Goal: Information Seeking & Learning: Learn about a topic

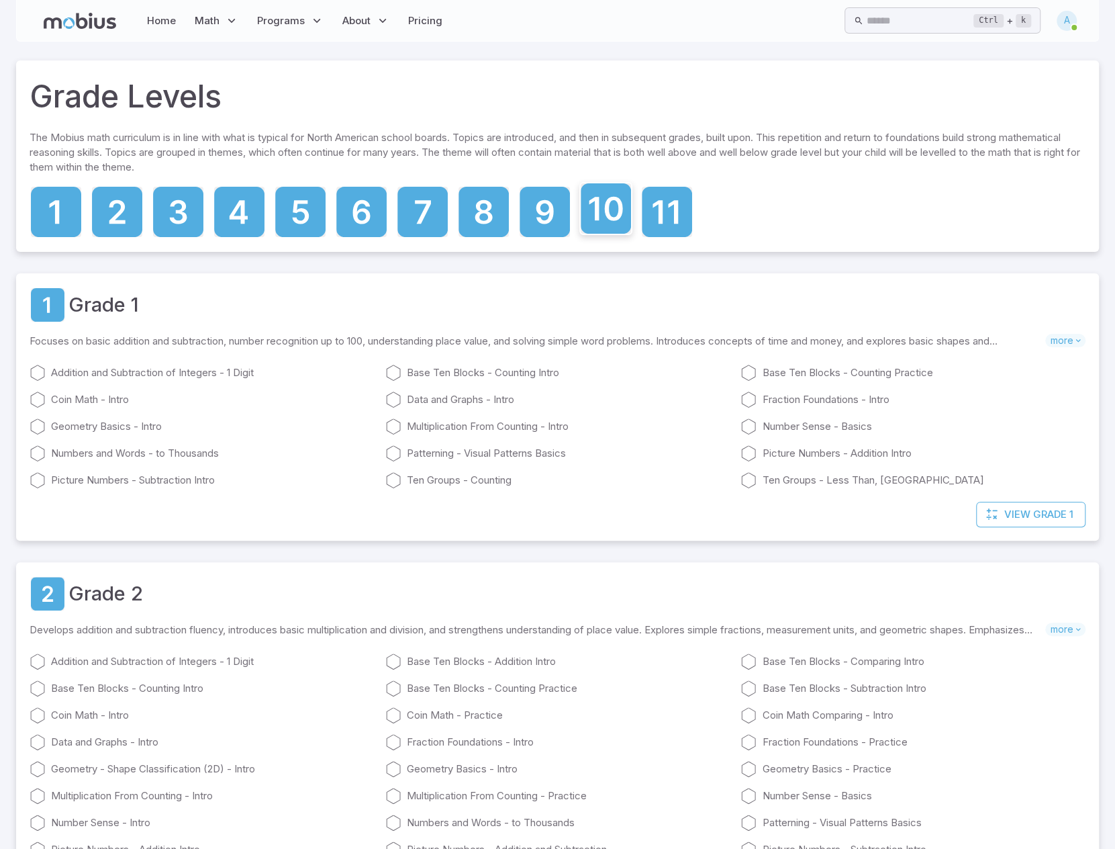
click at [594, 205] on icon at bounding box center [606, 208] width 50 height 50
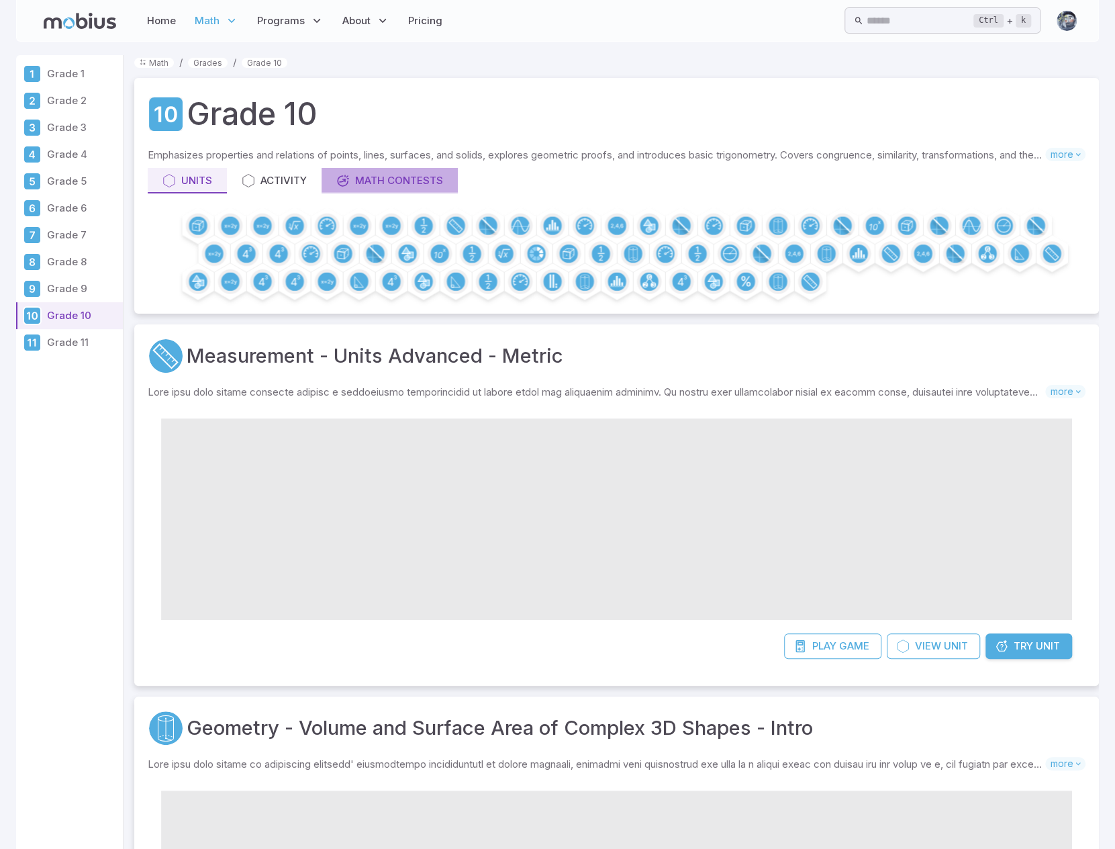
click at [420, 190] on link "Math Contests" at bounding box center [390, 181] width 136 height 26
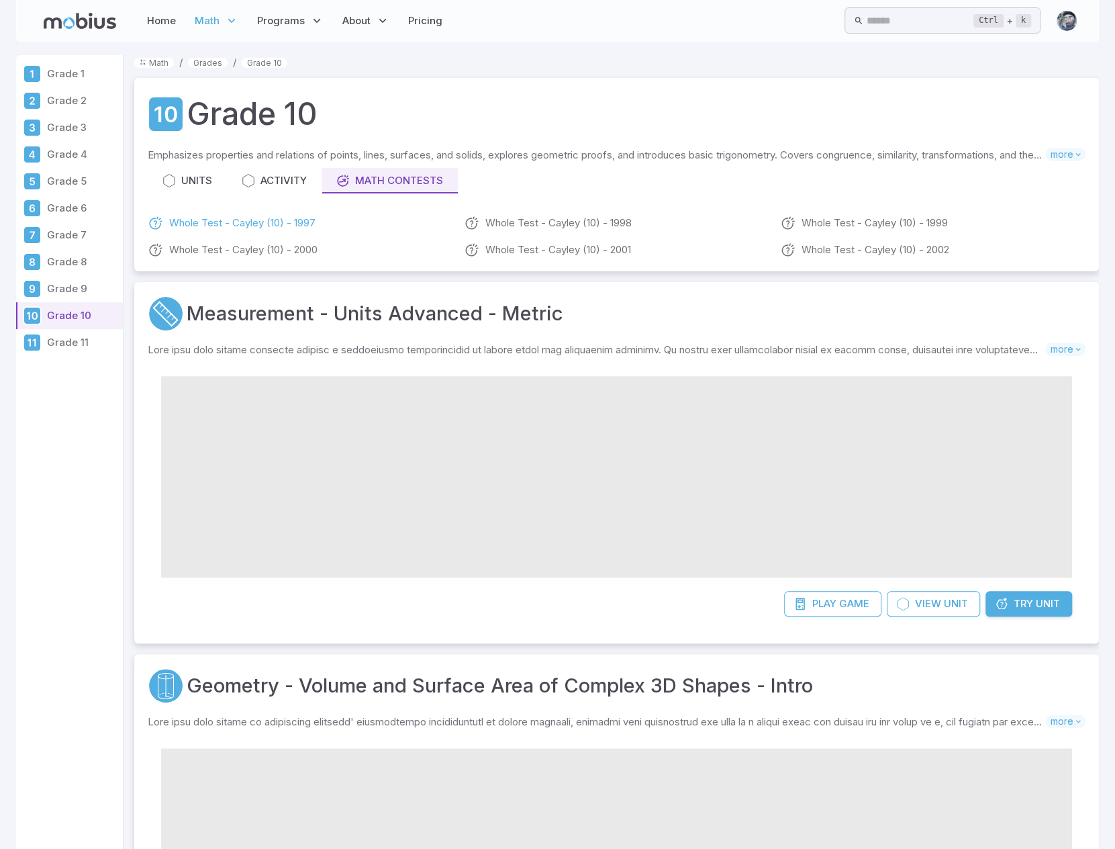
click at [279, 215] on link "Whole Test - Cayley (10) - 1997" at bounding box center [300, 223] width 305 height 16
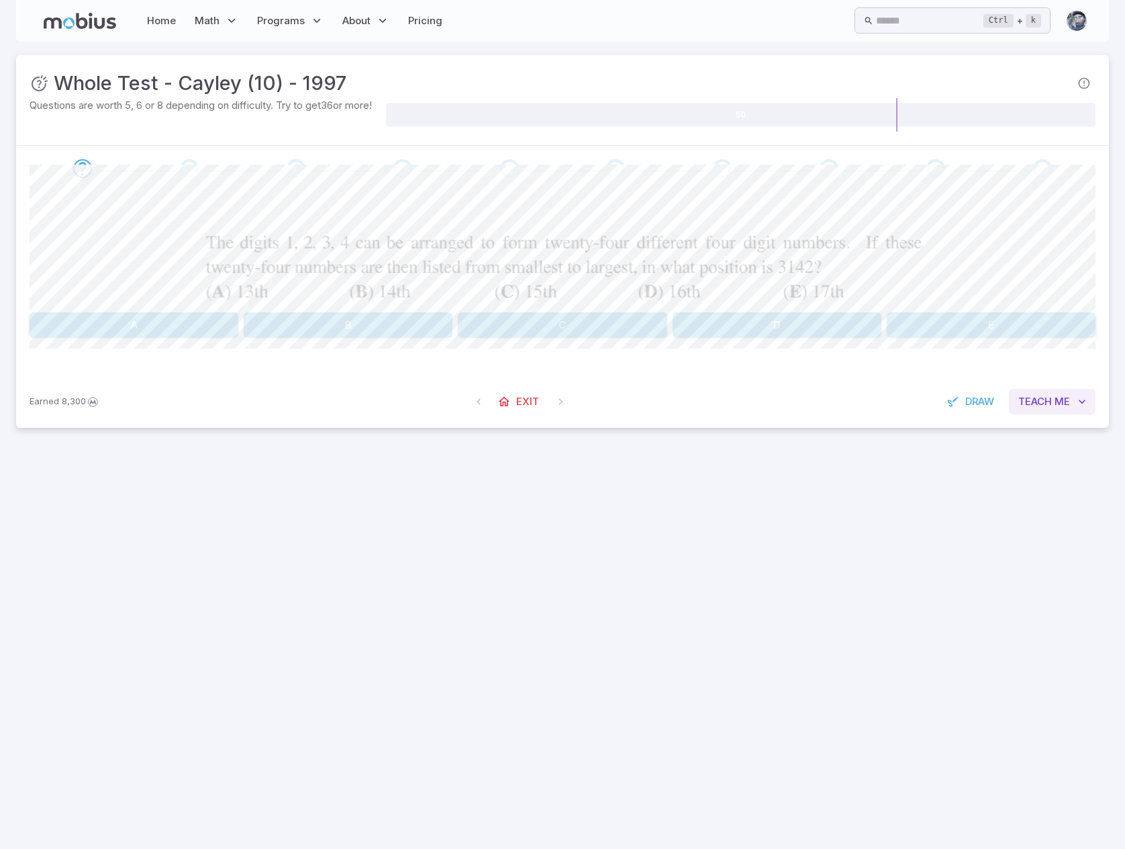
click at [1066, 402] on span "Me" at bounding box center [1062, 401] width 15 height 15
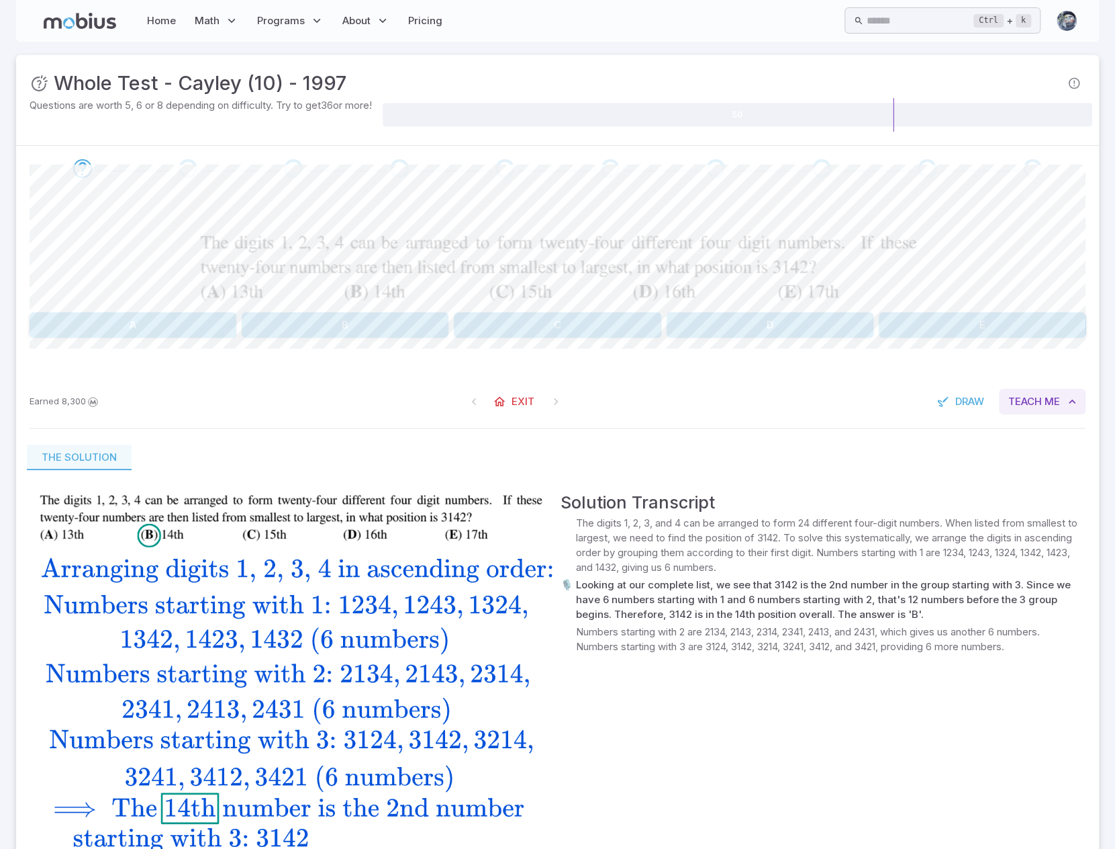
click at [1046, 397] on span "Me" at bounding box center [1052, 401] width 15 height 15
